Goal: Task Accomplishment & Management: Use online tool/utility

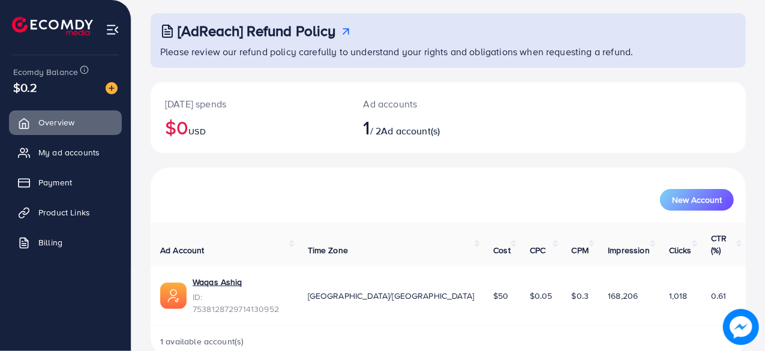
scroll to position [61, 0]
click at [635, 119] on div "[DATE] spends $0 USD Ad accounts 1 / 2 Ad account(s)" at bounding box center [448, 117] width 595 height 71
click at [71, 214] on span "Product Links" at bounding box center [67, 212] width 52 height 12
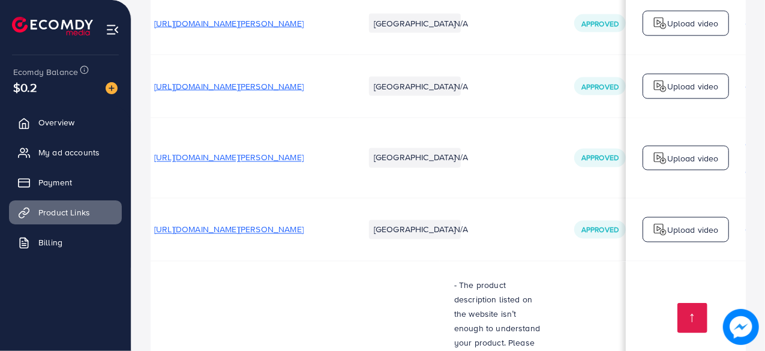
scroll to position [0, 11]
click at [304, 152] on span "[URL][DOMAIN_NAME][PERSON_NAME]" at bounding box center [228, 158] width 149 height 12
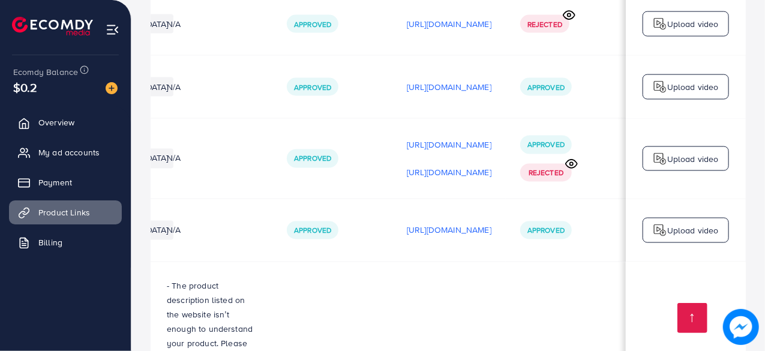
scroll to position [0, 416]
click at [675, 152] on p "Upload video" at bounding box center [693, 159] width 52 height 14
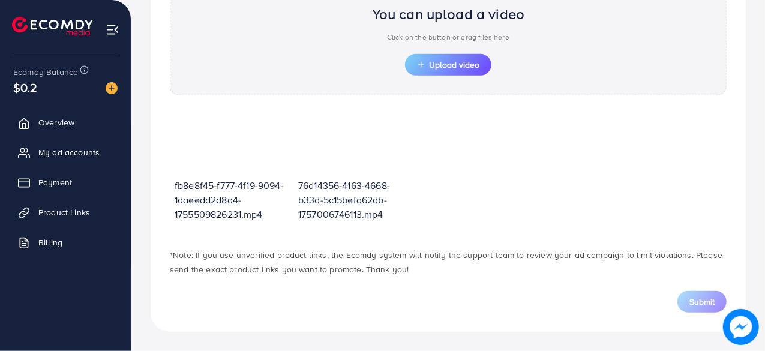
scroll to position [429, 0]
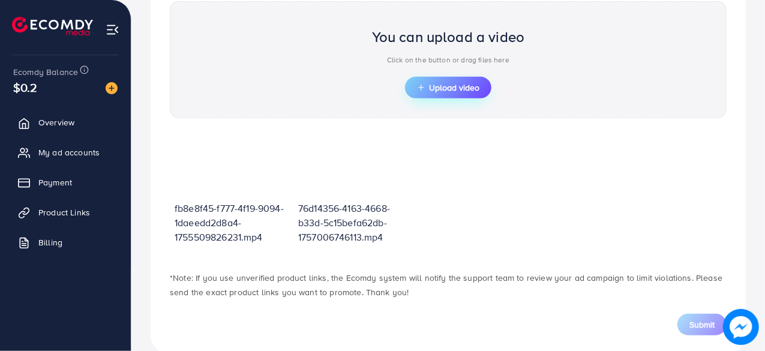
click at [437, 95] on button "Upload video" at bounding box center [448, 88] width 86 height 22
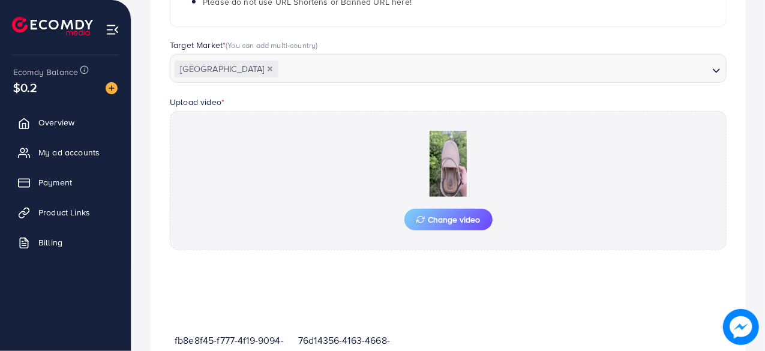
scroll to position [319, 0]
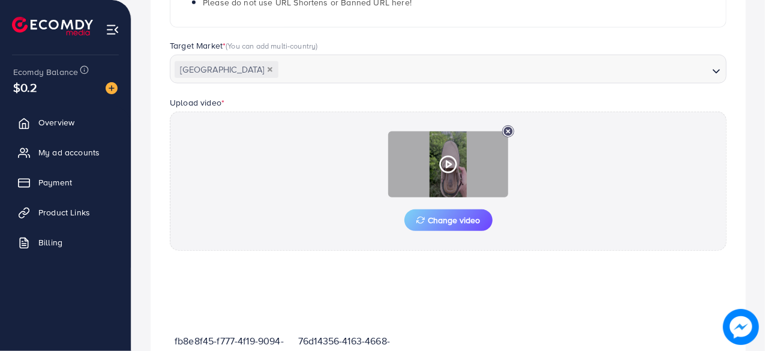
click at [450, 164] on polygon at bounding box center [448, 164] width 5 height 7
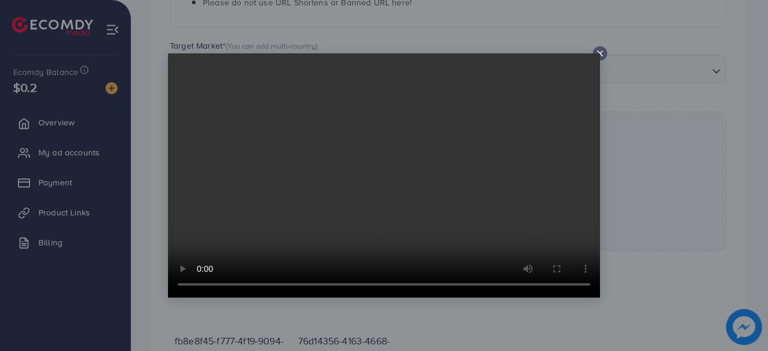
click at [597, 52] on line at bounding box center [599, 53] width 5 height 5
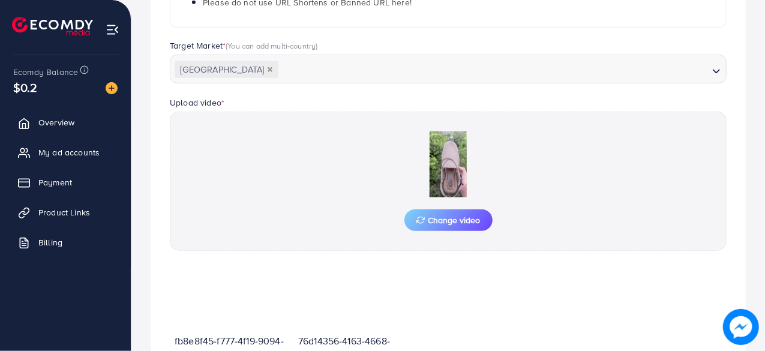
scroll to position [473, 0]
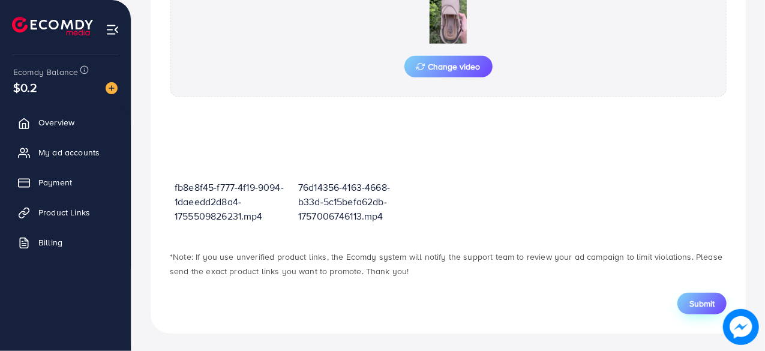
click at [687, 302] on button "Submit" at bounding box center [701, 304] width 49 height 22
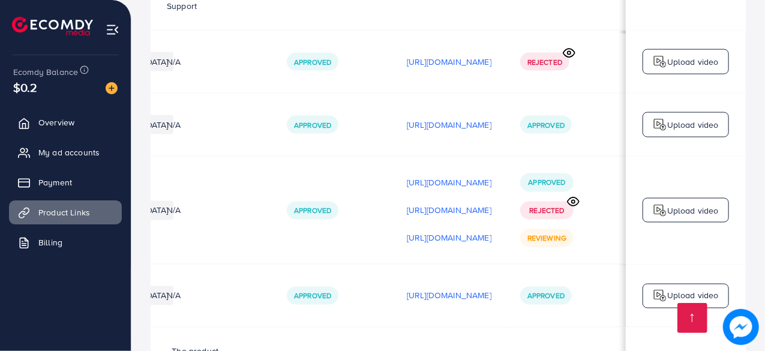
scroll to position [0, 414]
click at [84, 188] on link "Payment" at bounding box center [65, 182] width 113 height 24
click at [49, 215] on span "Product Links" at bounding box center [67, 212] width 52 height 12
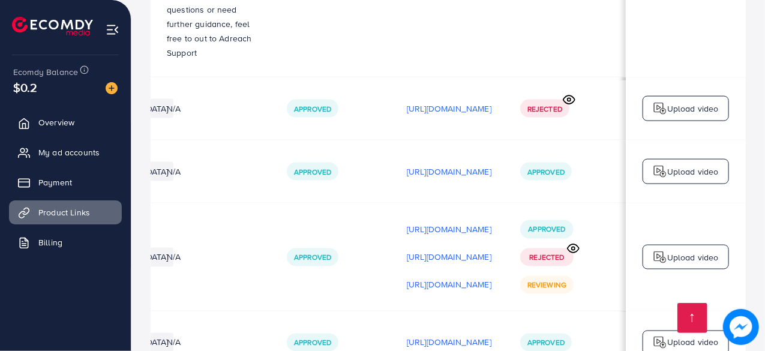
scroll to position [0, 414]
click at [68, 182] on span "Payment" at bounding box center [58, 182] width 34 height 12
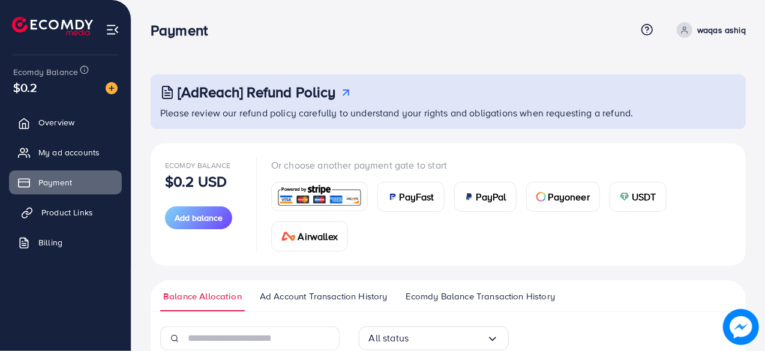
click at [59, 219] on link "Product Links" at bounding box center [65, 212] width 113 height 24
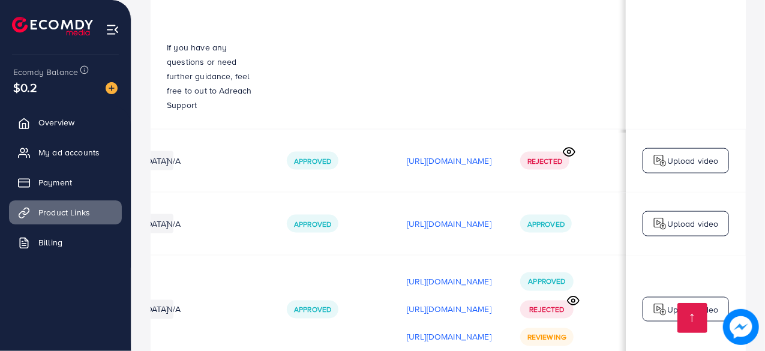
scroll to position [0, 414]
